Goal: Task Accomplishment & Management: Complete application form

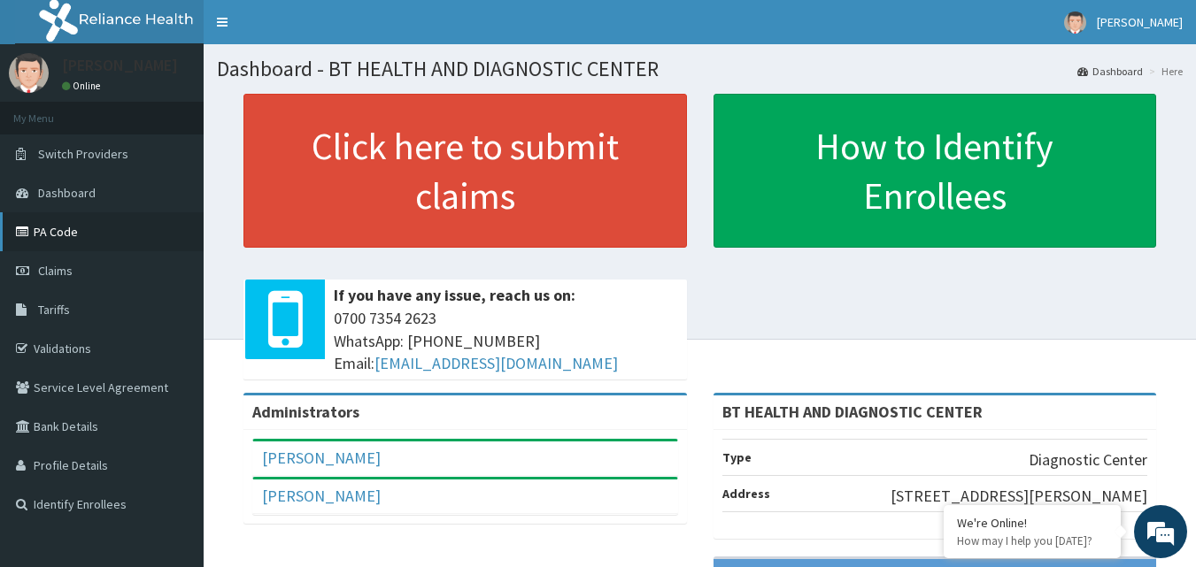
click at [40, 230] on link "PA Code" at bounding box center [102, 231] width 204 height 39
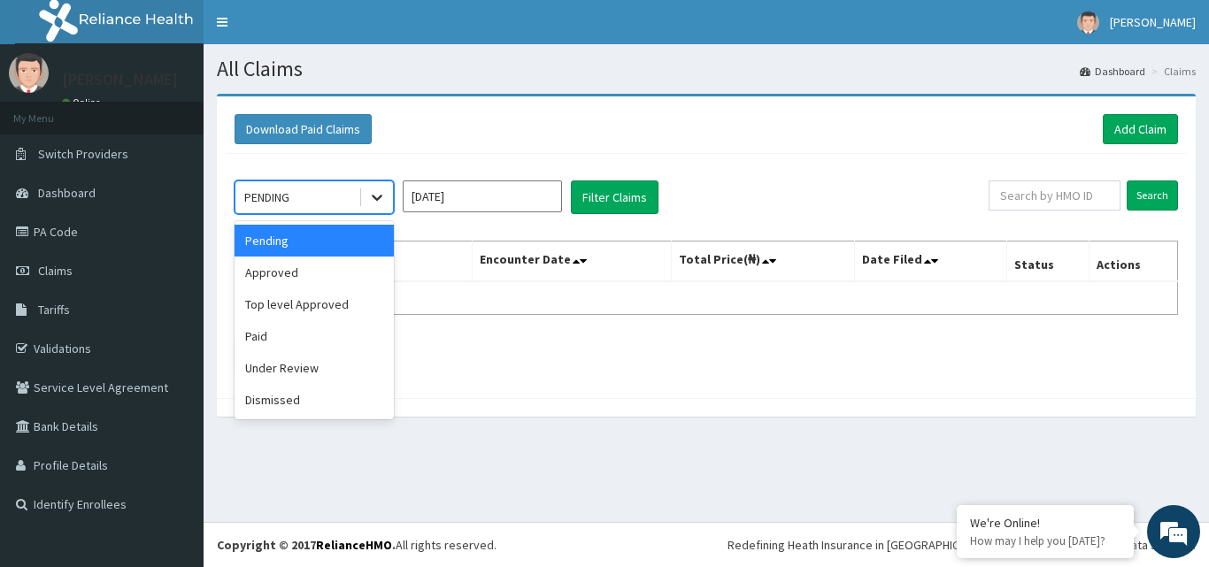
click at [373, 205] on icon at bounding box center [377, 197] width 18 height 18
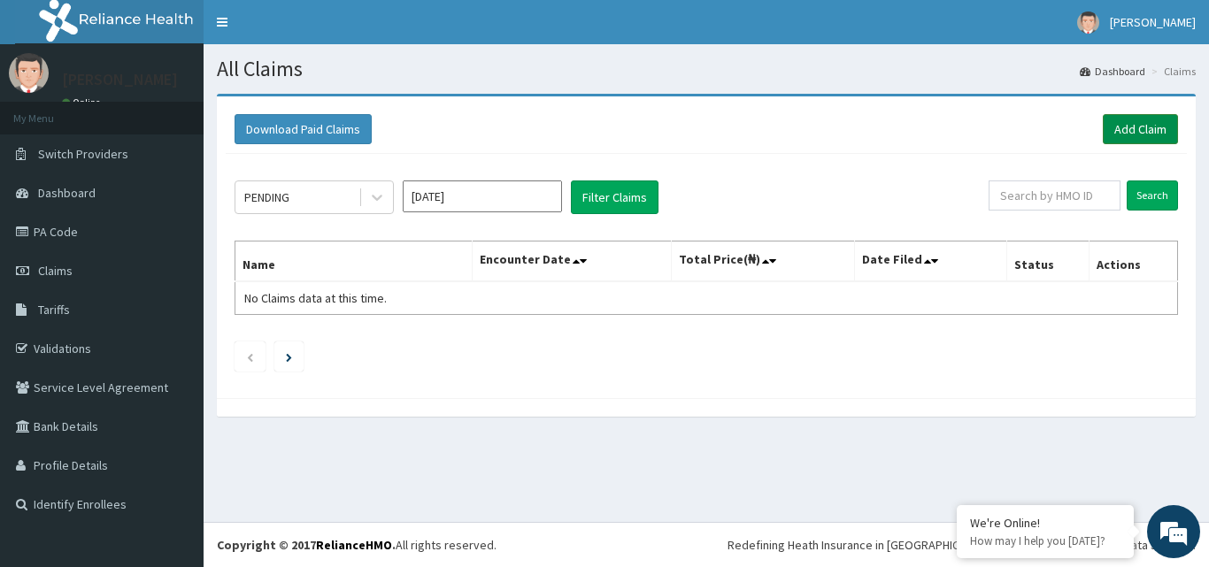
click at [1140, 129] on link "Add Claim" at bounding box center [1140, 129] width 75 height 30
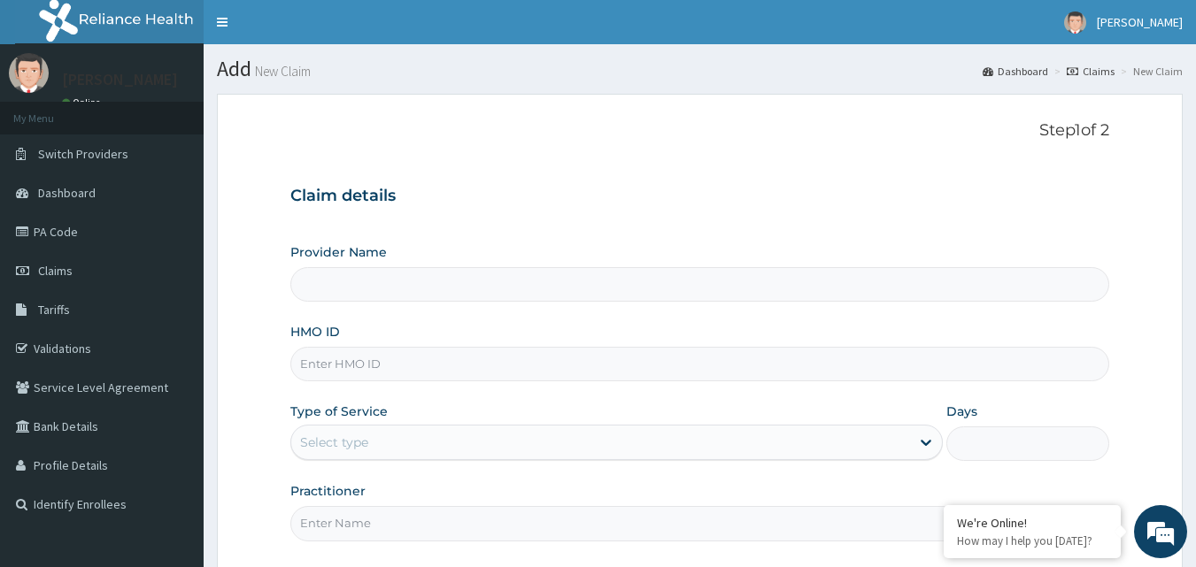
click at [334, 284] on input "Provider Name" at bounding box center [699, 284] width 819 height 35
type input "BT HEALTH AND DIAGNOSTIC CENTER"
click at [337, 368] on input "HMO ID" at bounding box center [699, 364] width 819 height 35
paste input "PPR/10072/A"
type input "PPR/10072/A"
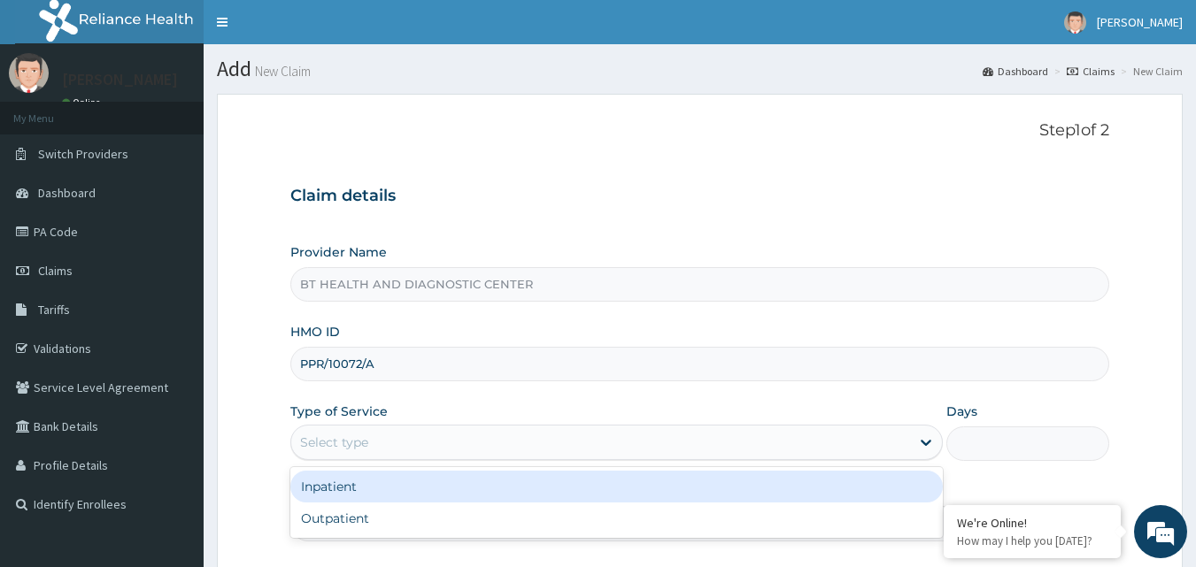
click at [460, 450] on div "Select type" at bounding box center [600, 442] width 619 height 28
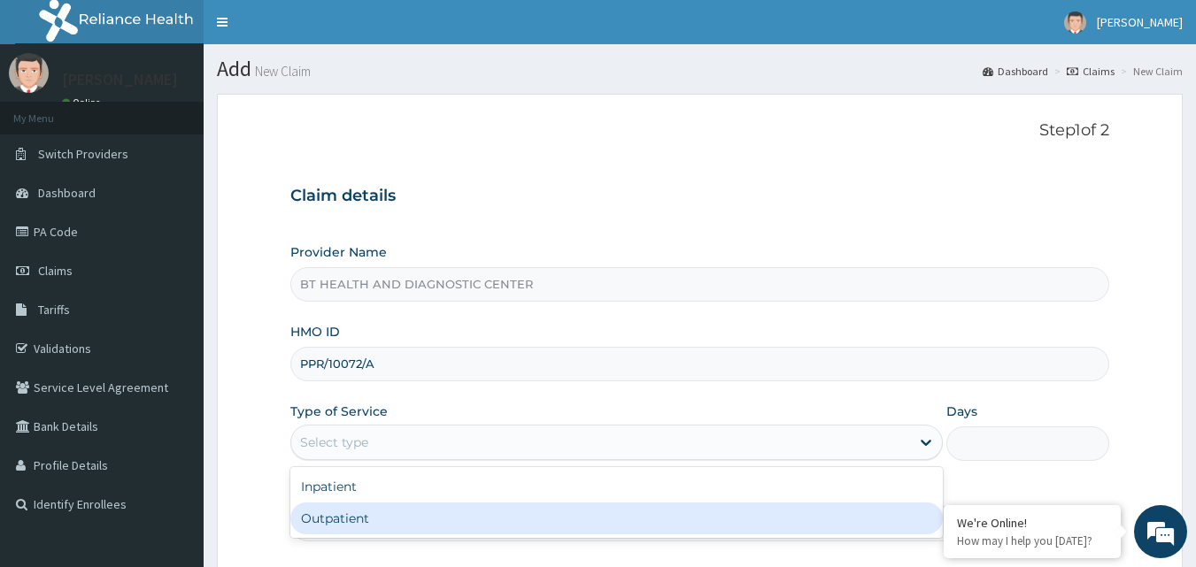
click at [447, 513] on div "Outpatient" at bounding box center [616, 519] width 652 height 32
type input "1"
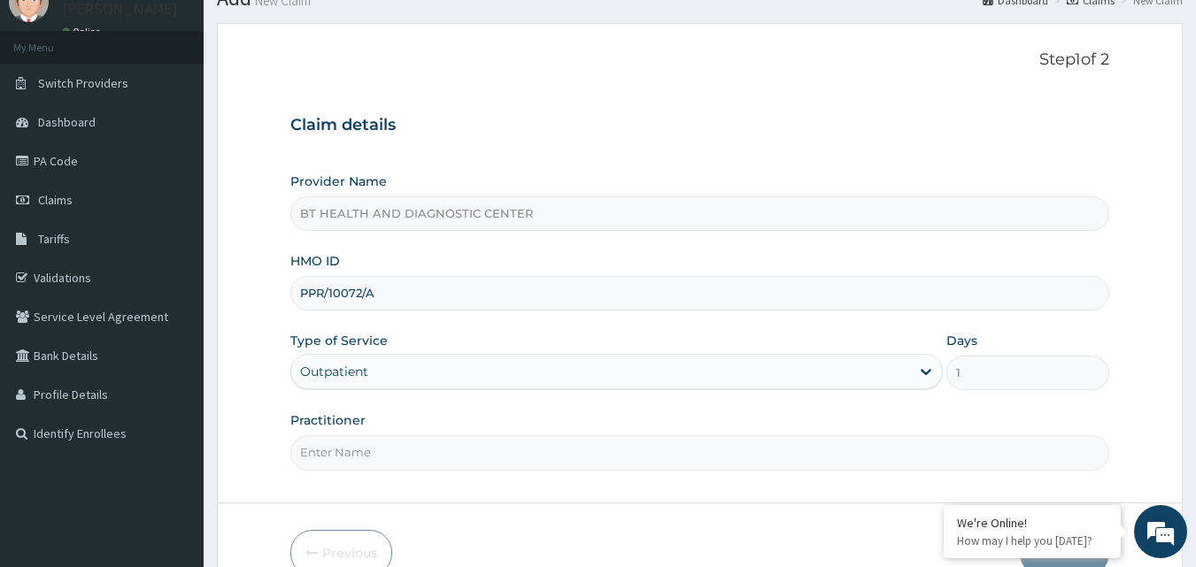
scroll to position [165, 0]
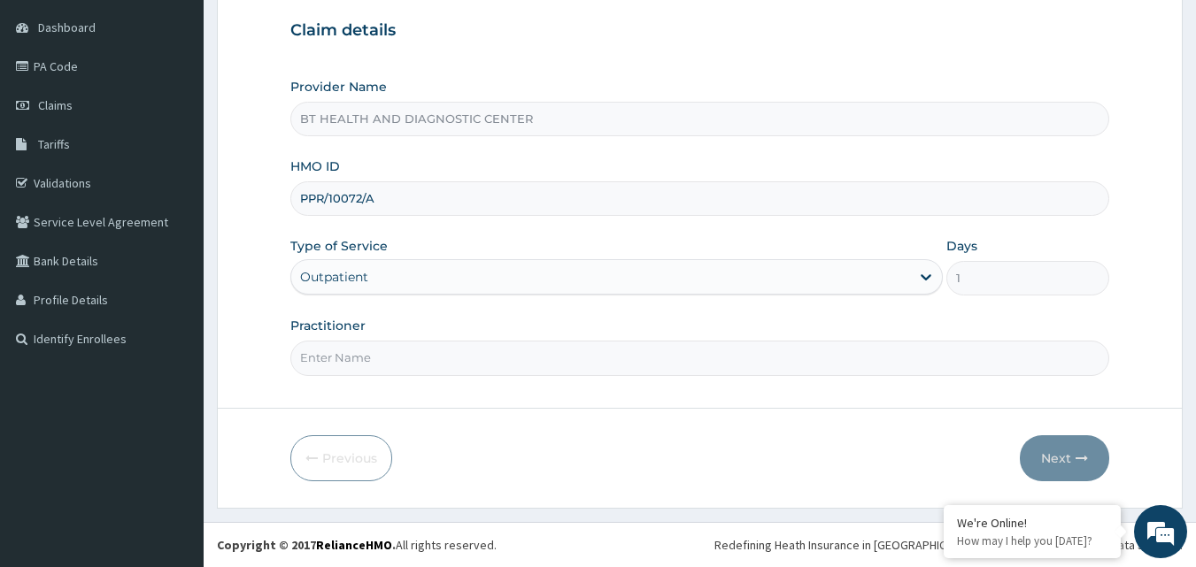
click at [410, 360] on input "Practitioner" at bounding box center [699, 358] width 819 height 35
type input "D"
type input "BT HEALTH"
click at [1084, 468] on button "Next" at bounding box center [1063, 458] width 89 height 46
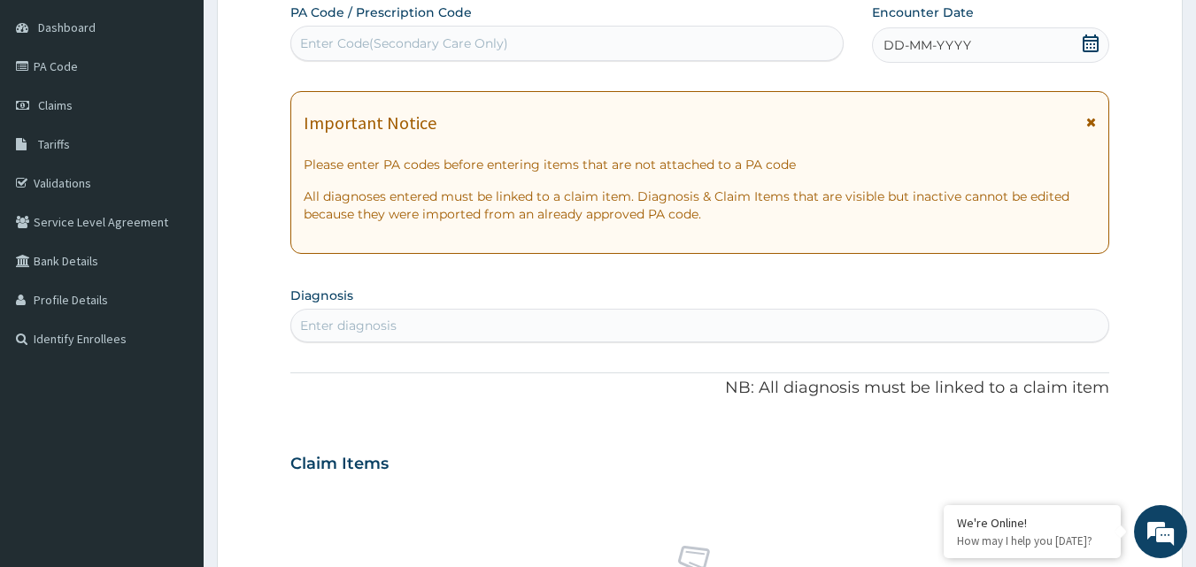
click at [490, 42] on div "Enter Code(Secondary Care Only)" at bounding box center [404, 44] width 208 height 18
paste input "PPR/10072/A"
type input "PPR/10072/A"
paste input "PA/CCAF00"
type input "PA/CCAF00"
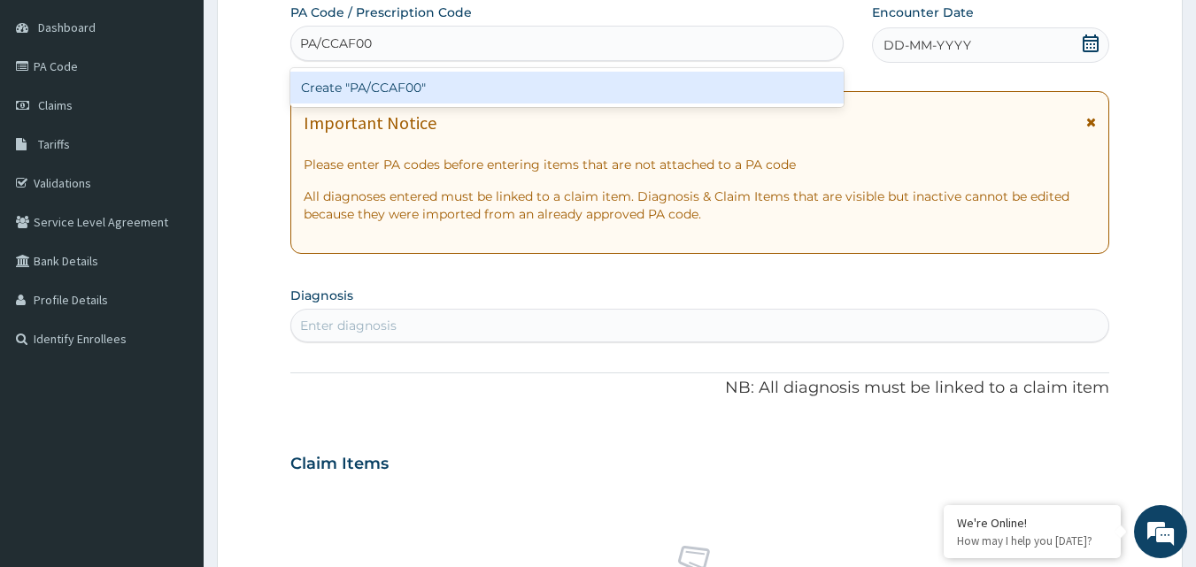
click at [576, 90] on div "Create "PA/CCAF00"" at bounding box center [567, 88] width 554 height 32
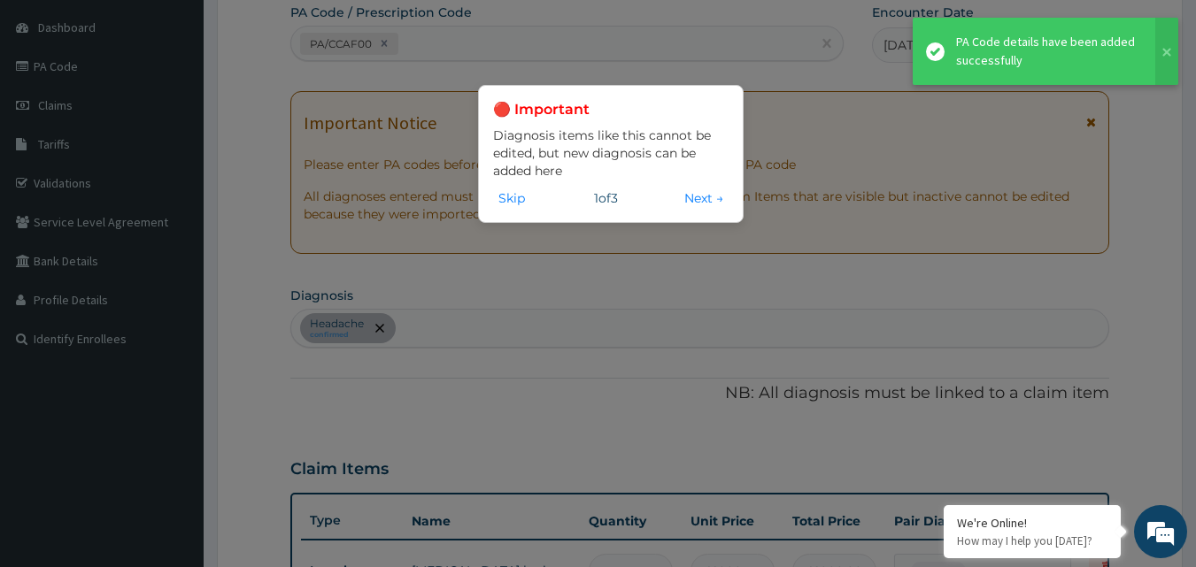
scroll to position [519, 0]
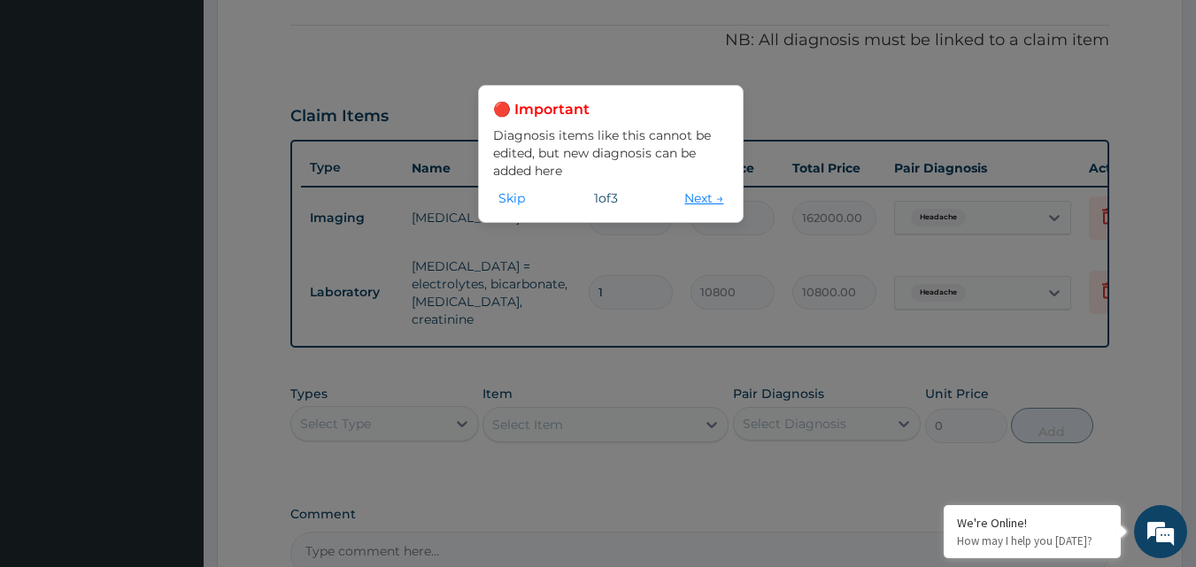
click at [696, 196] on button "Next →" at bounding box center [704, 197] width 50 height 19
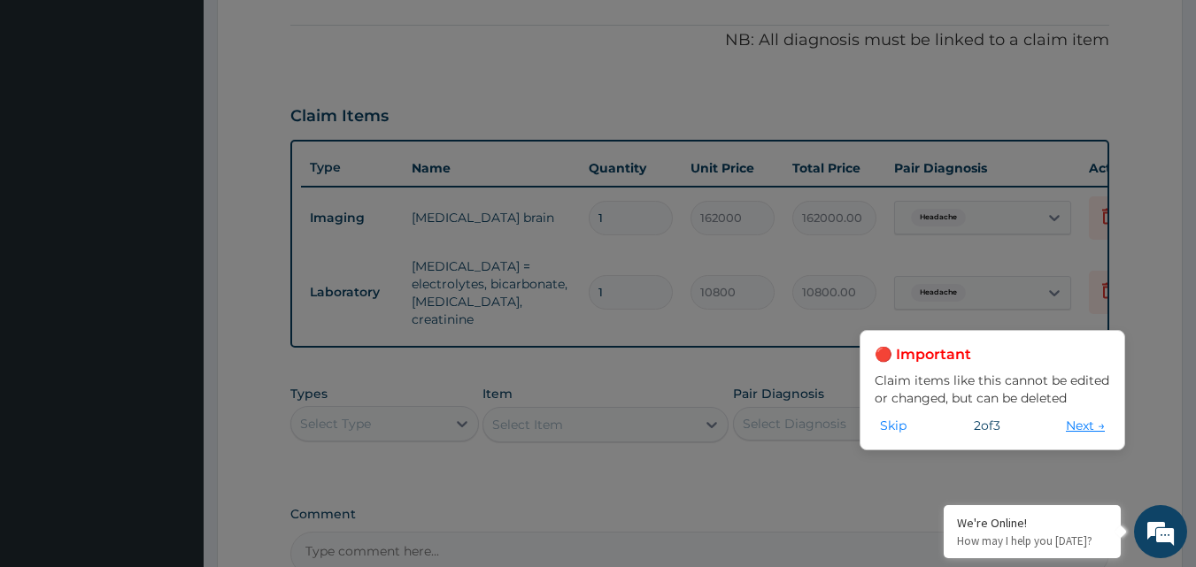
click at [1074, 427] on button "Next →" at bounding box center [1085, 425] width 50 height 19
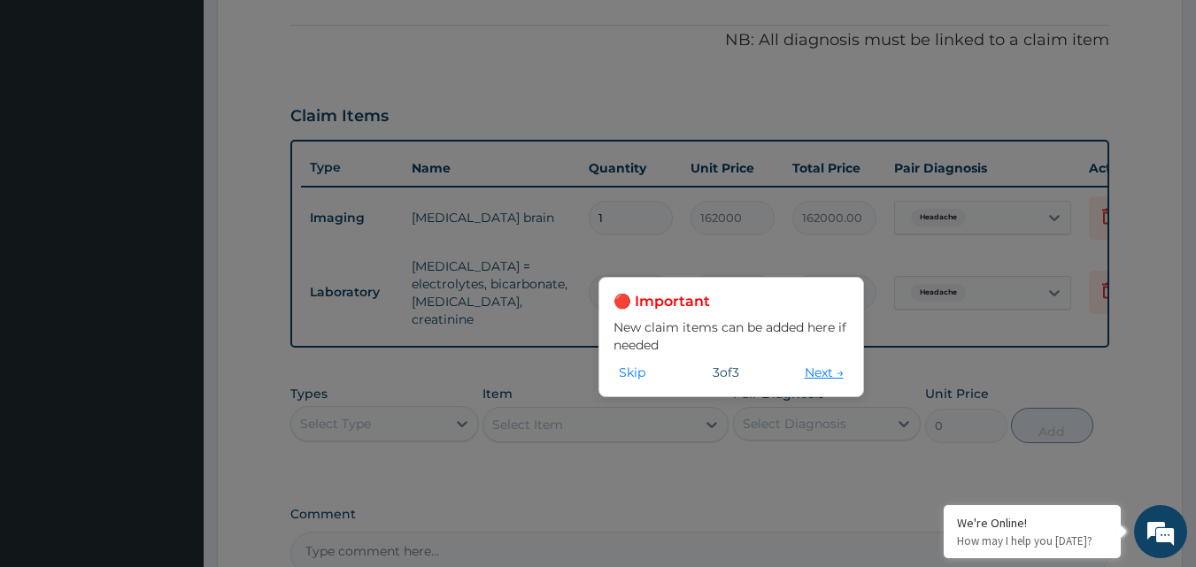
click at [819, 380] on button "Next →" at bounding box center [824, 372] width 50 height 19
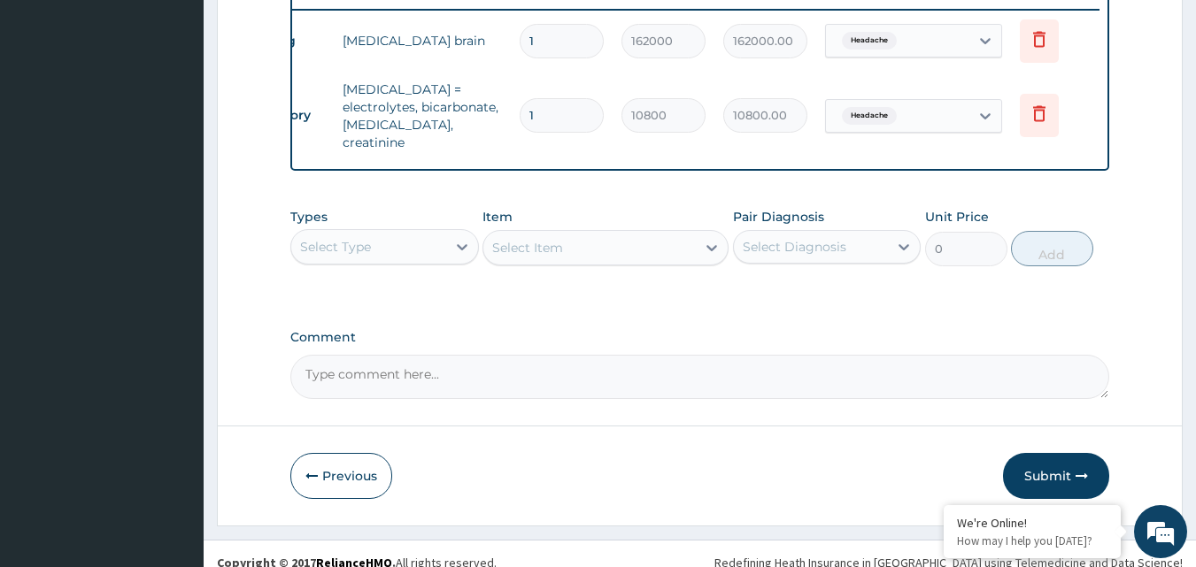
scroll to position [430, 0]
click at [1038, 479] on button "Submit" at bounding box center [1056, 476] width 106 height 46
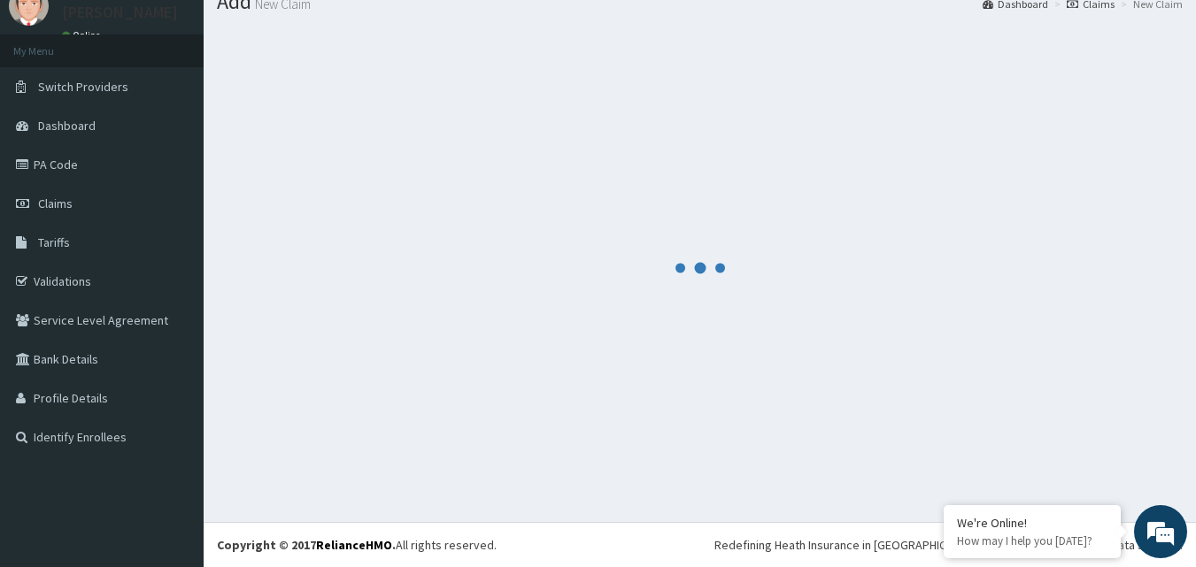
scroll to position [696, 0]
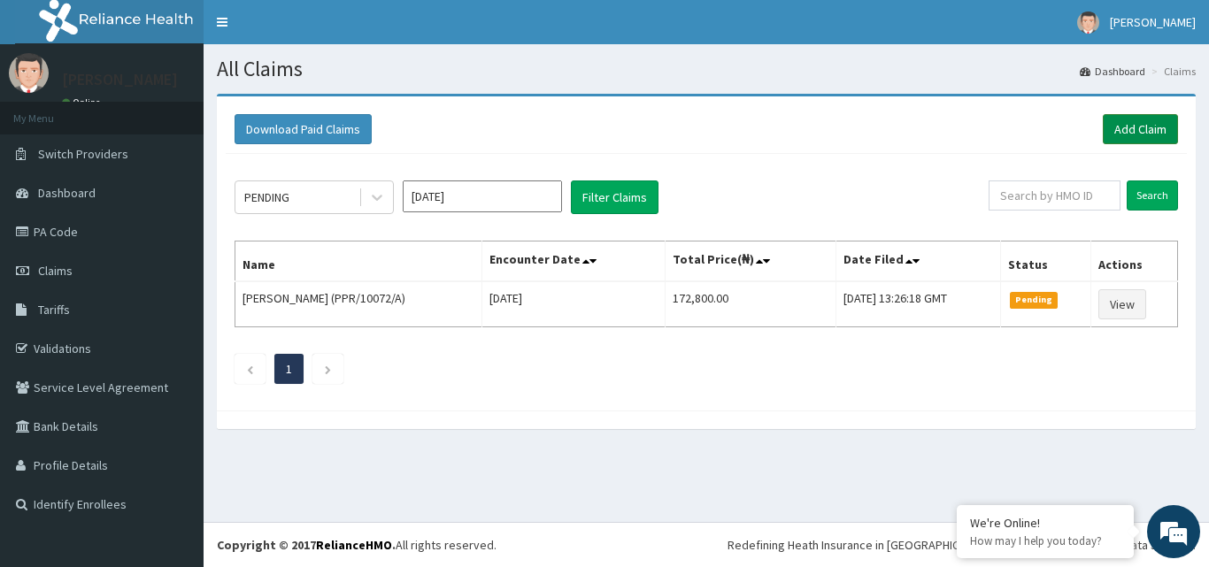
click at [1137, 134] on link "Add Claim" at bounding box center [1140, 129] width 75 height 30
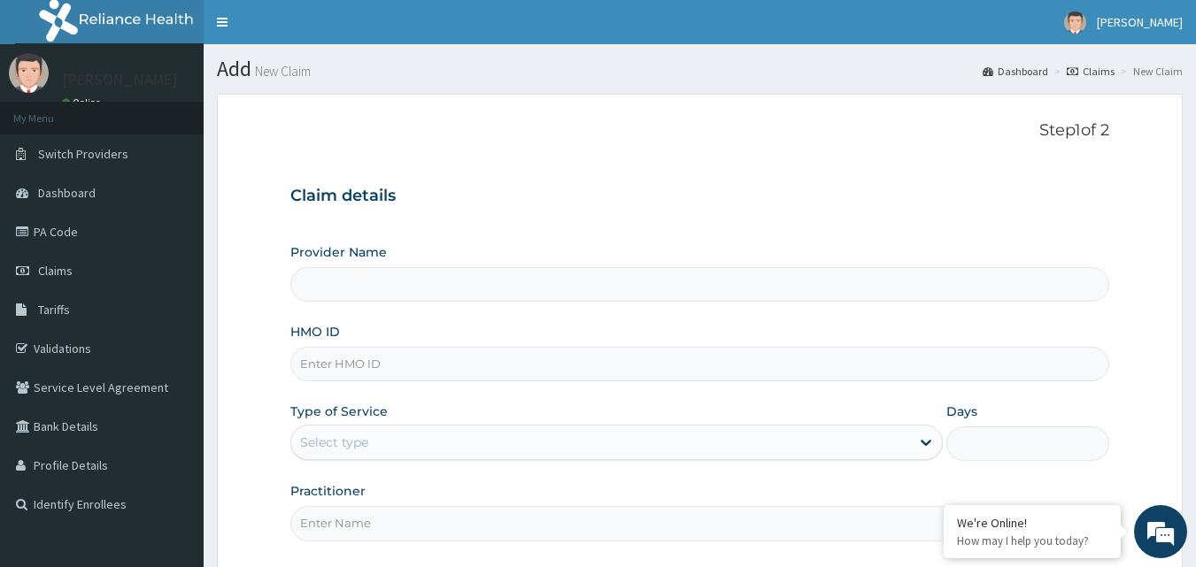
click at [372, 288] on input "Provider Name" at bounding box center [699, 284] width 819 height 35
type input "BT HEALTH AND DIAGNOSTIC CENTER"
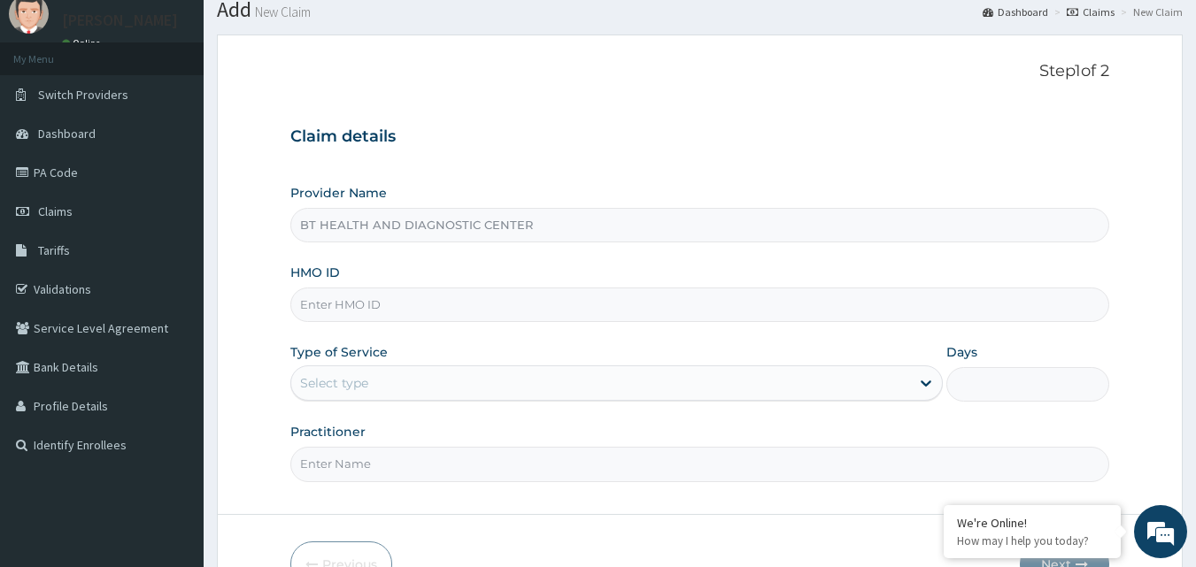
scroll to position [88, 0]
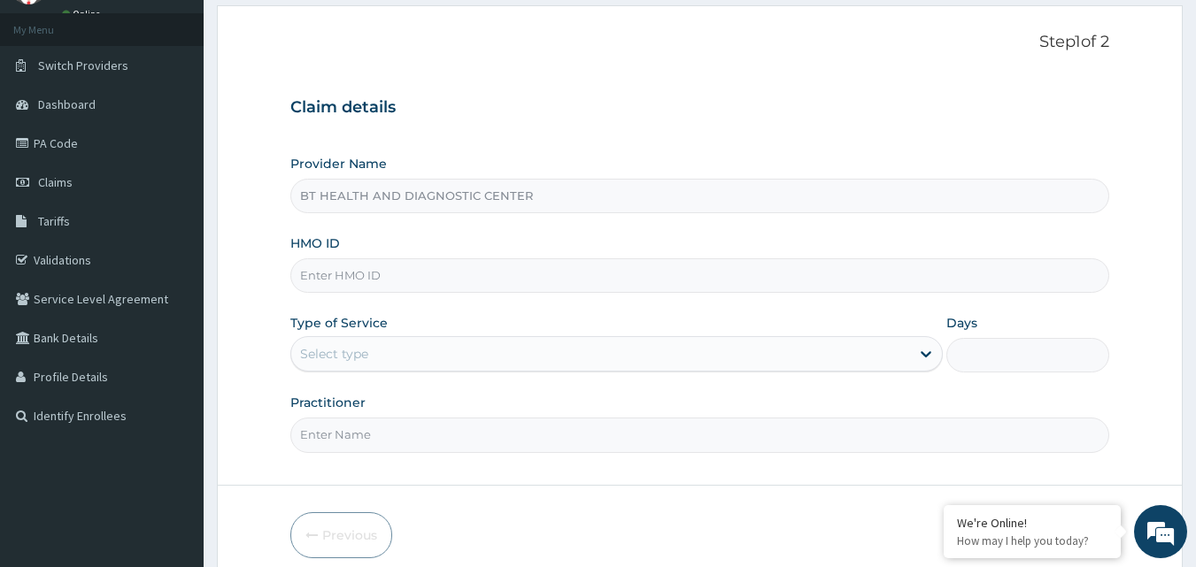
click at [368, 277] on input "HMO ID" at bounding box center [699, 275] width 819 height 35
paste input "MWV/10002/A"
type input "MWV/10002/A"
click at [347, 353] on div "Select type" at bounding box center [334, 354] width 68 height 18
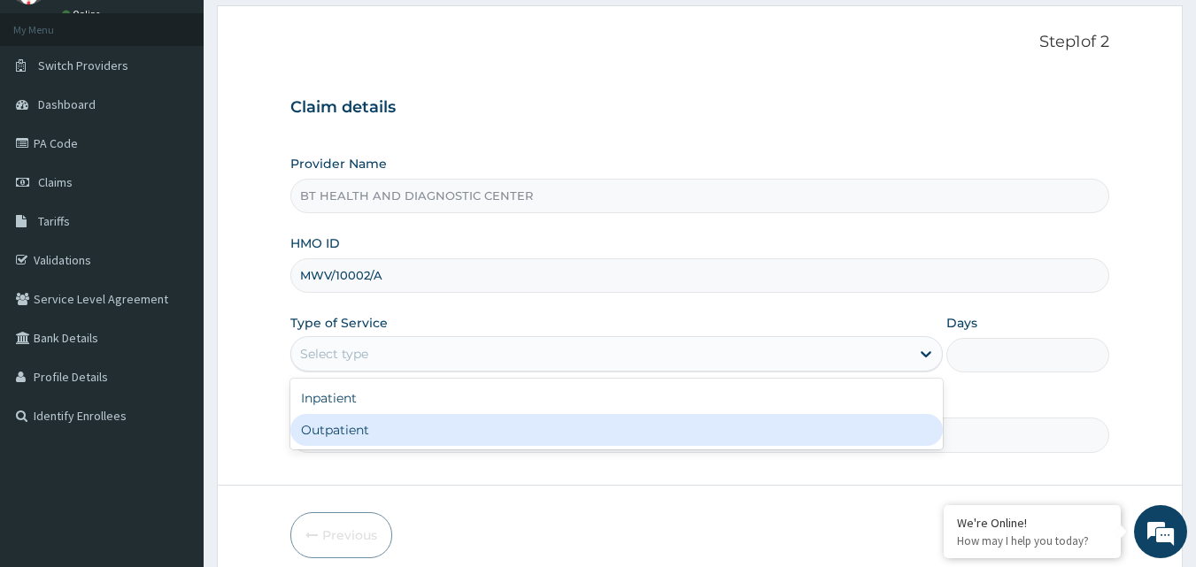
click at [361, 426] on div "Outpatient" at bounding box center [616, 430] width 652 height 32
type input "1"
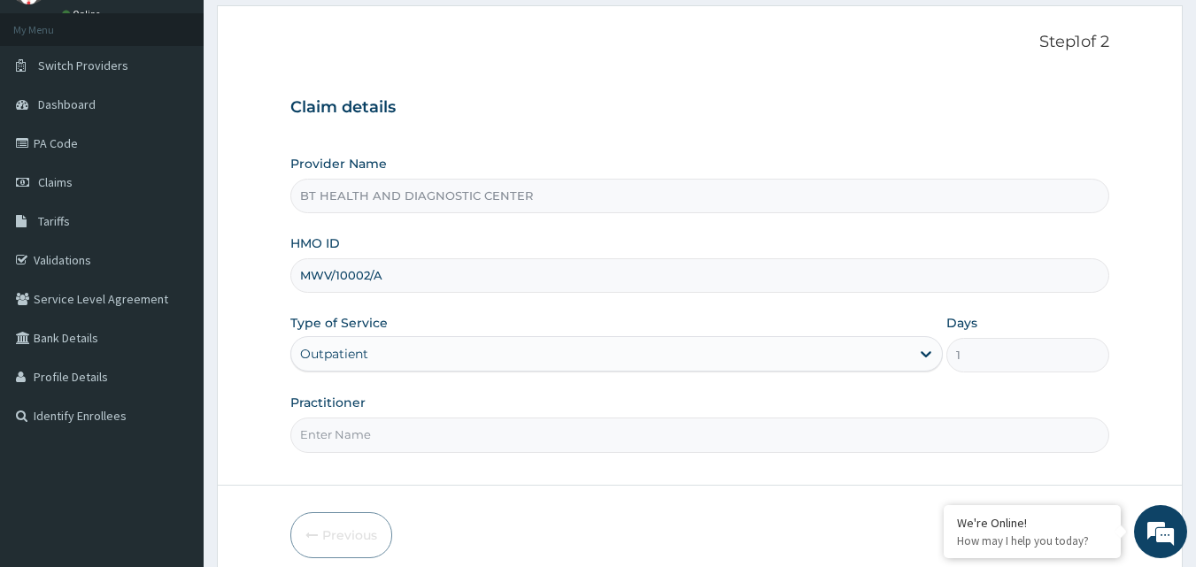
click at [369, 430] on input "Practitioner" at bounding box center [699, 435] width 819 height 35
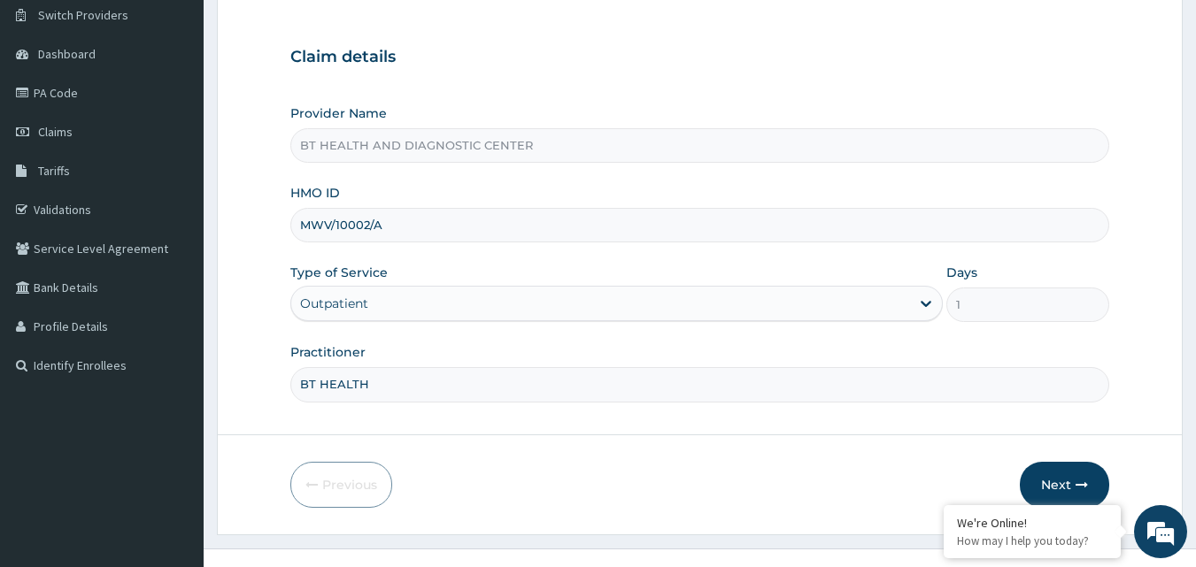
scroll to position [165, 0]
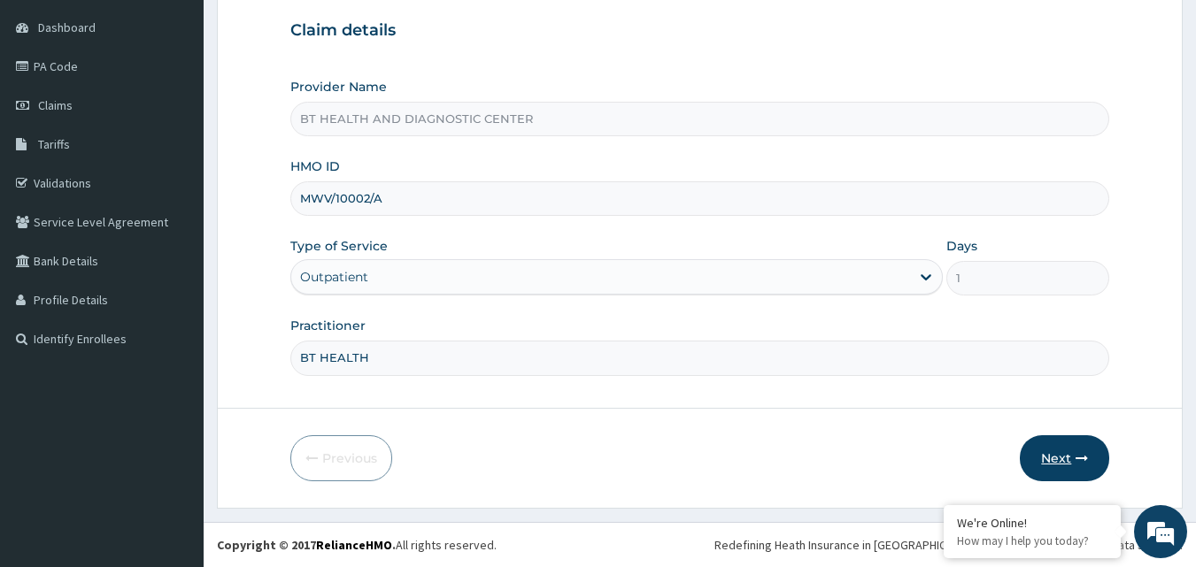
type input "BT HEALTH"
click at [1048, 471] on button "Next" at bounding box center [1063, 458] width 89 height 46
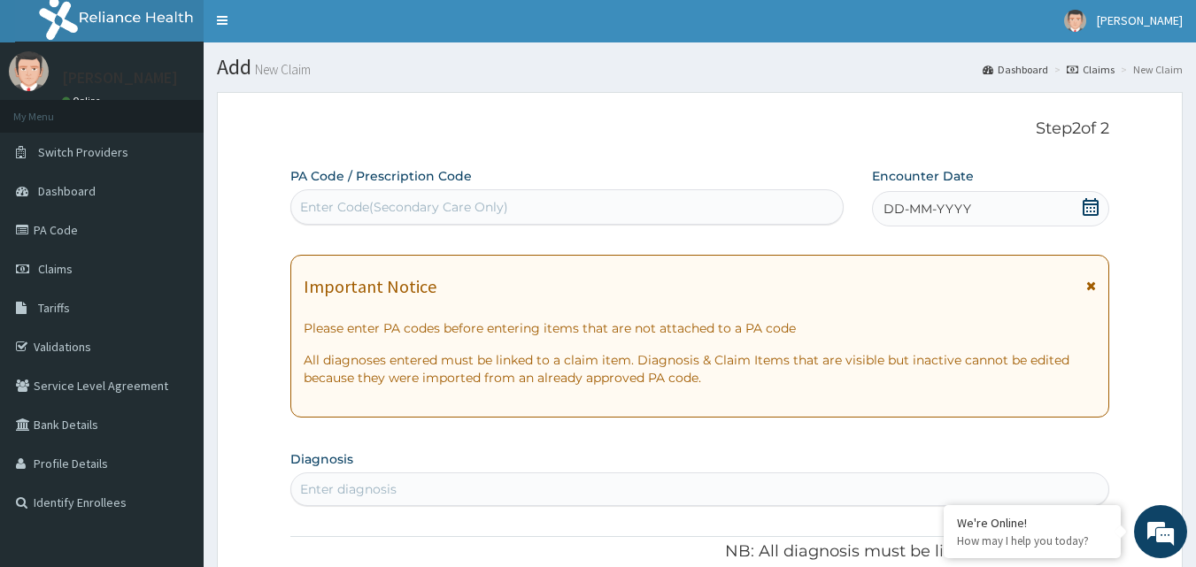
scroll to position [0, 0]
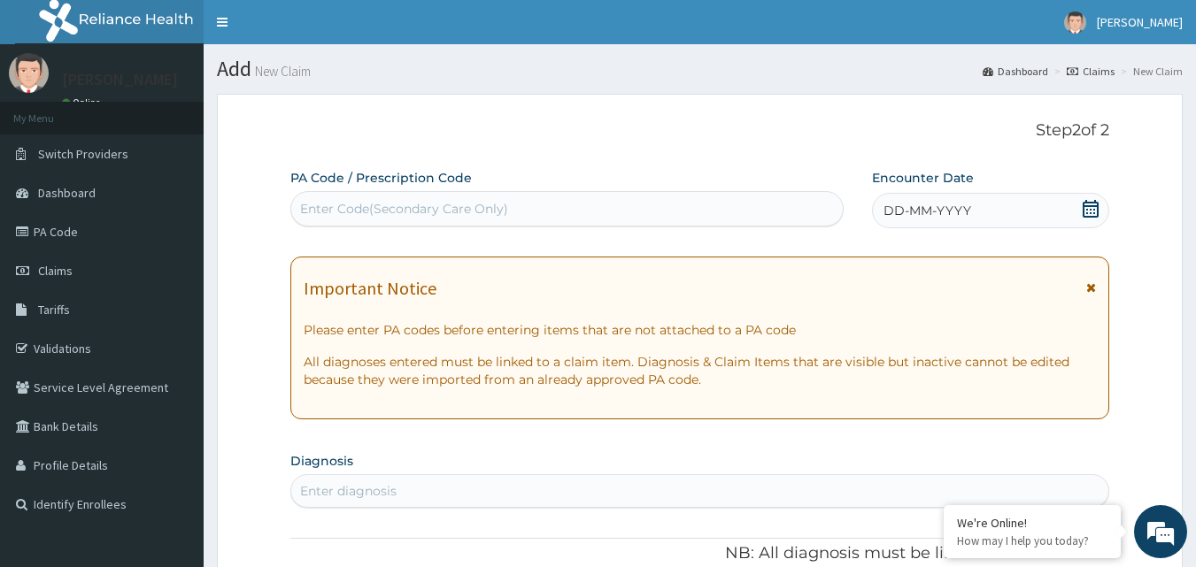
click at [418, 204] on div "Enter Code(Secondary Care Only)" at bounding box center [404, 209] width 208 height 18
paste input "PA/9BA5B8"
type input "PA/9BA5B8"
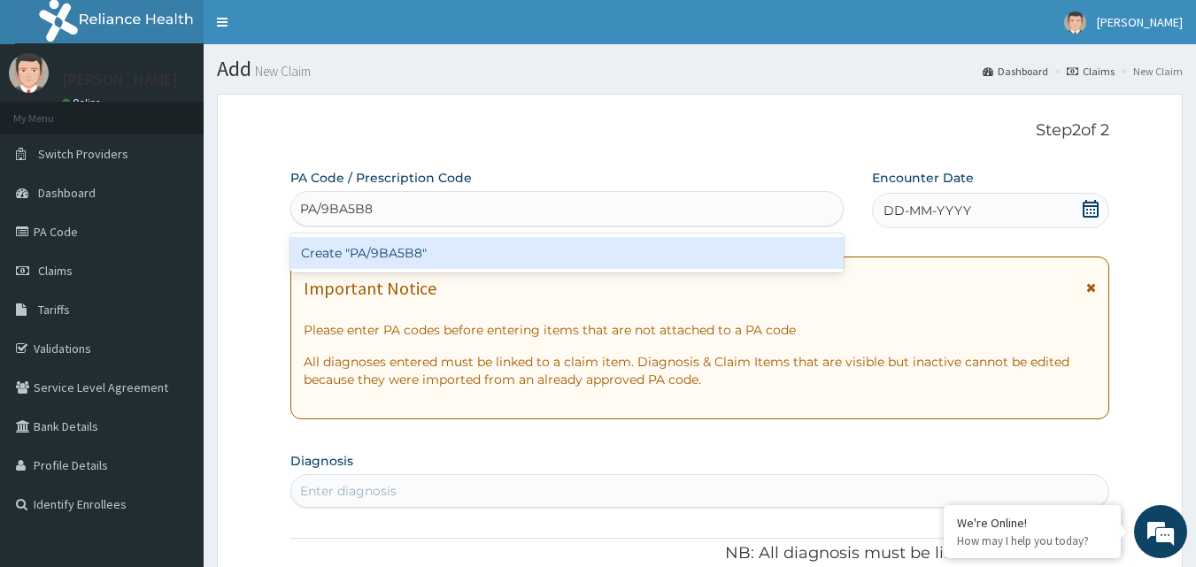
click at [516, 250] on div "Create "PA/9BA5B8"" at bounding box center [567, 253] width 554 height 32
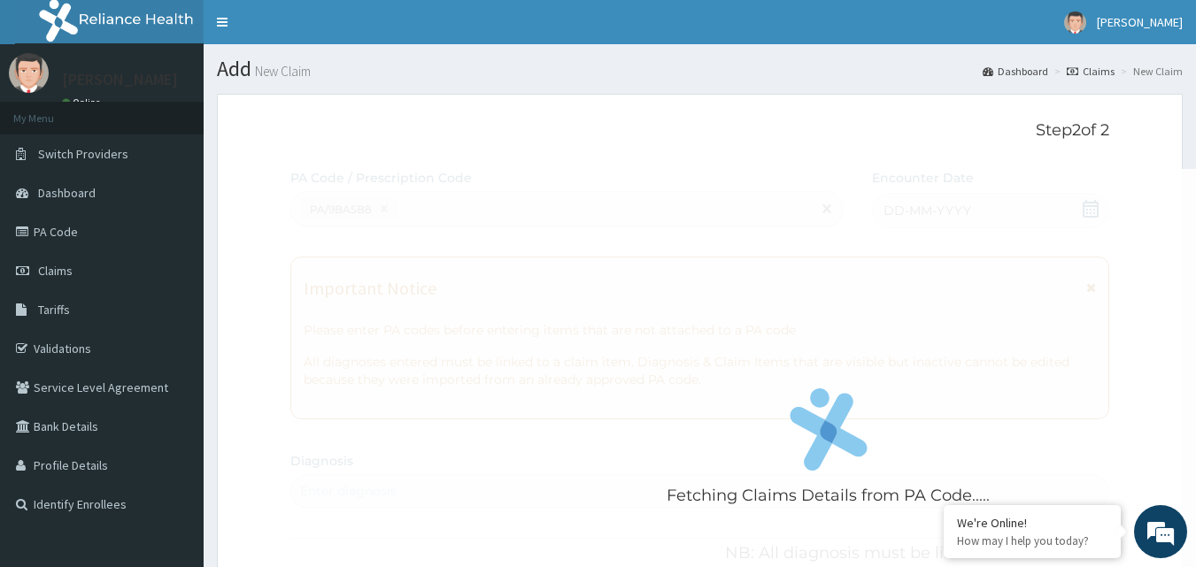
scroll to position [603, 0]
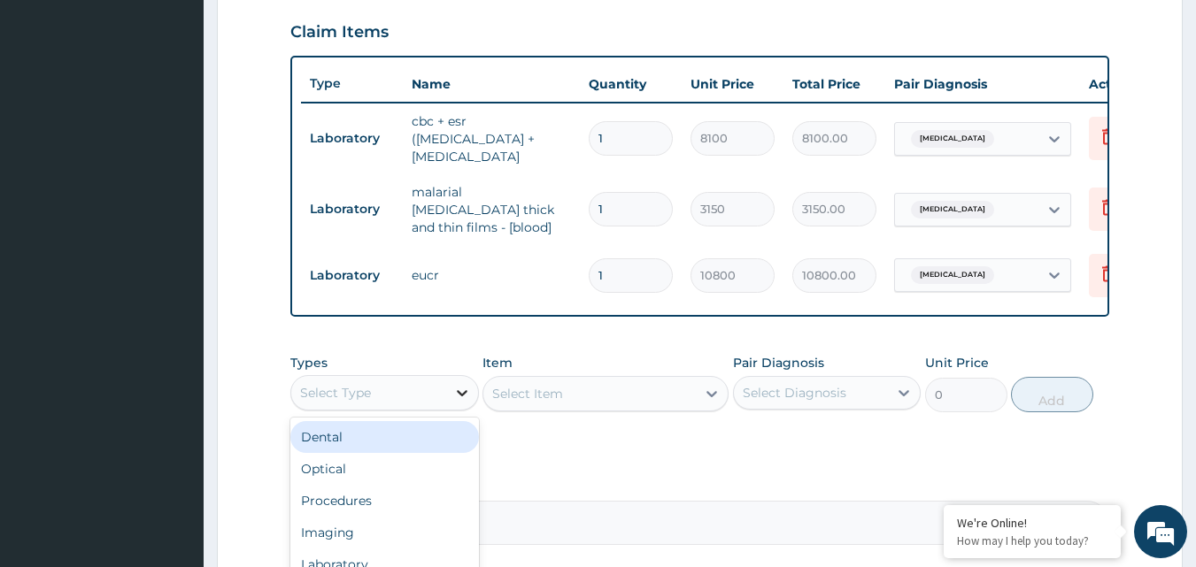
click at [460, 402] on icon at bounding box center [462, 393] width 18 height 18
click at [424, 365] on div "Types option Dental focused, 1 of 10. 10 results available. Use Up and Down to …" at bounding box center [699, 383] width 819 height 76
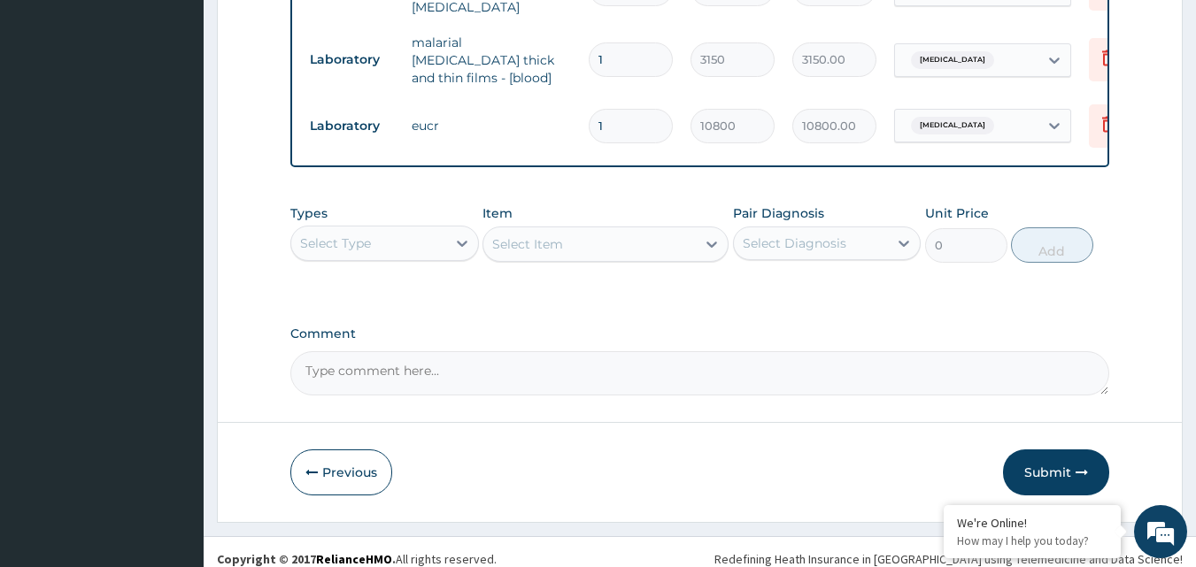
scroll to position [788, 0]
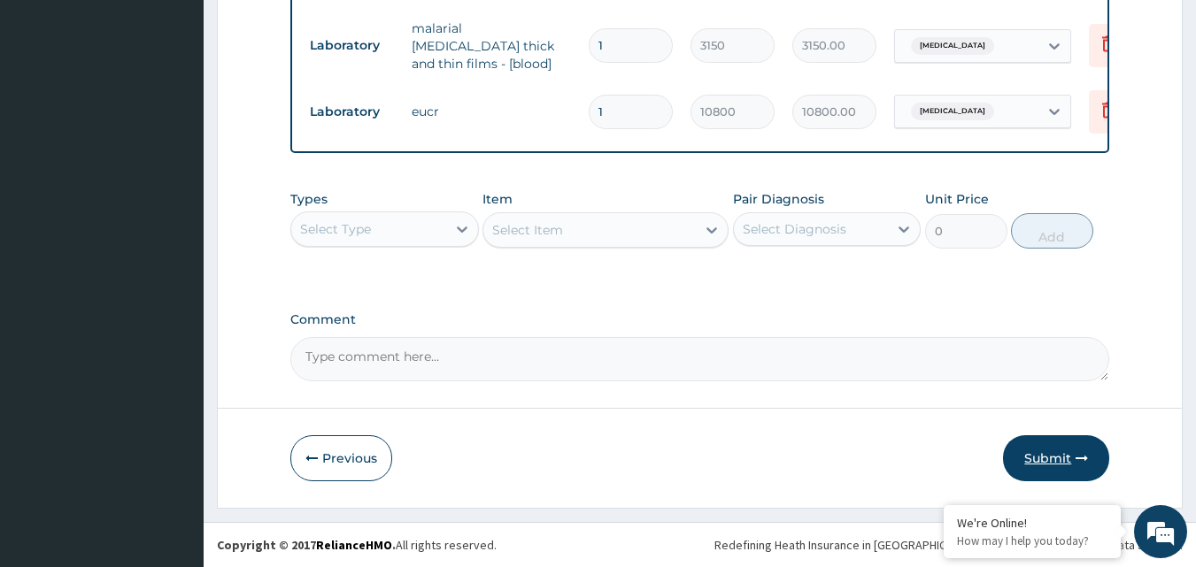
click at [1041, 460] on button "Submit" at bounding box center [1056, 458] width 106 height 46
